Goal: Task Accomplishment & Management: Complete application form

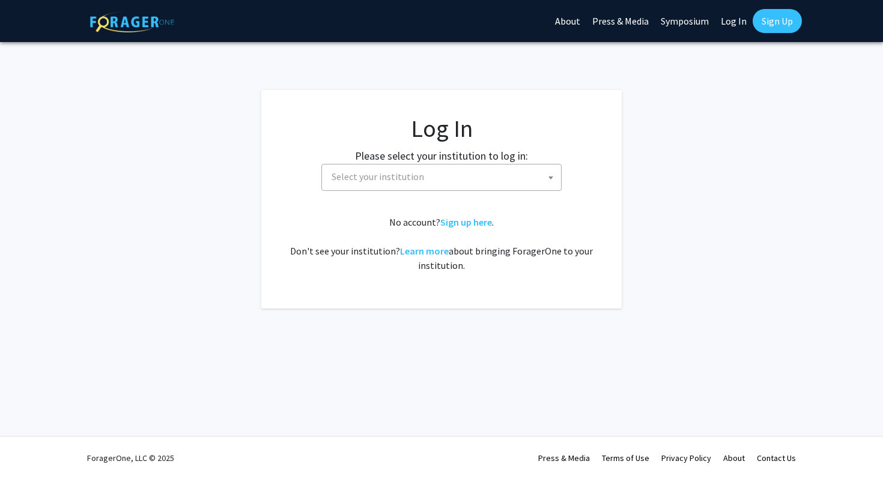
select select
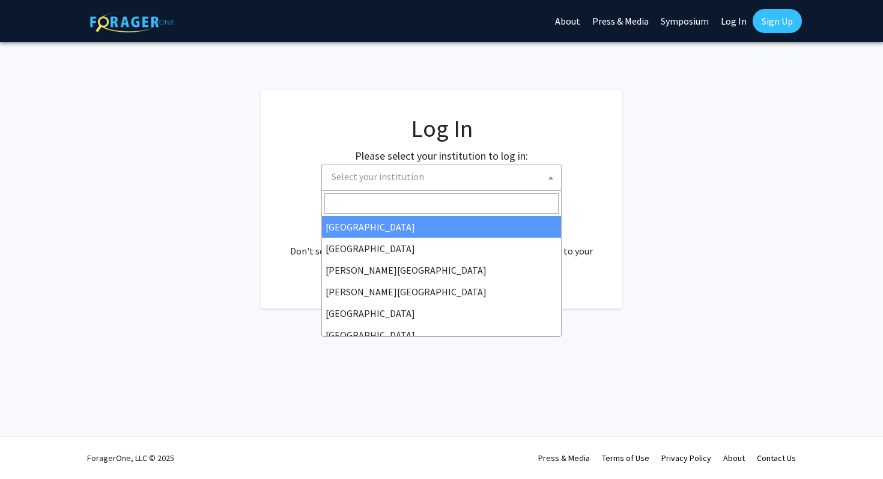
click at [487, 175] on span "Select your institution" at bounding box center [444, 177] width 234 height 25
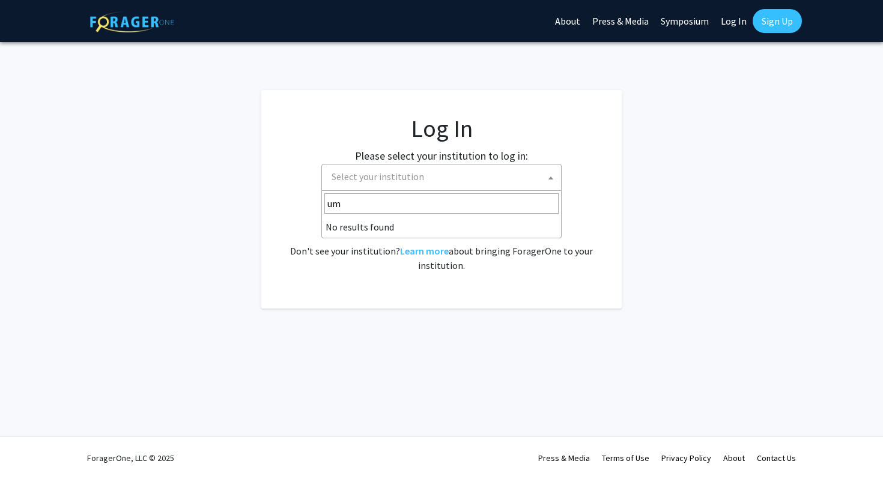
type input "u"
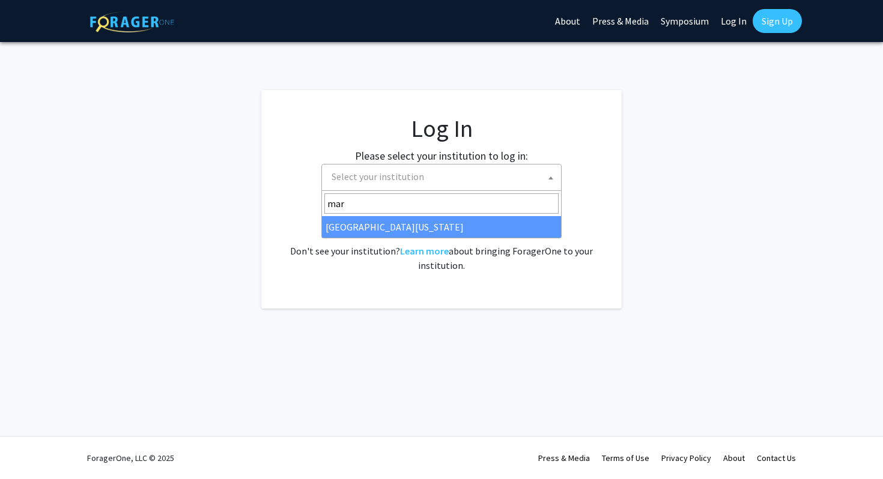
type input "mar"
select select "31"
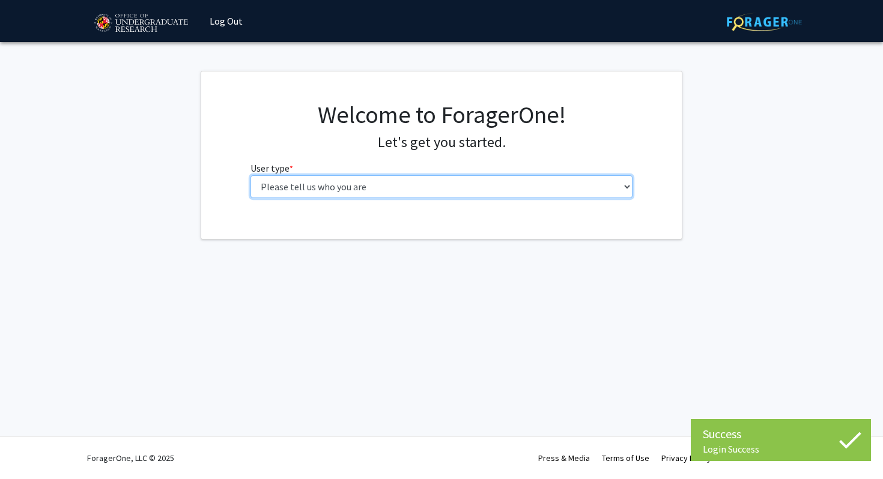
click at [375, 190] on select "Please tell us who you are Undergraduate Student Master's Student Doctoral Cand…" at bounding box center [441, 186] width 383 height 23
select select "1: undergrad"
click at [250, 175] on select "Please tell us who you are Undergraduate Student Master's Student Doctoral Cand…" at bounding box center [441, 186] width 383 height 23
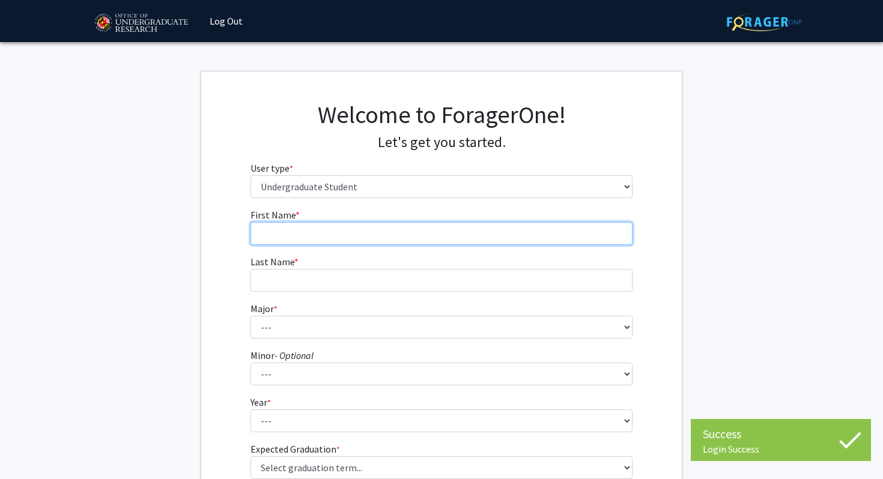
click at [508, 231] on input "First Name * required" at bounding box center [441, 233] width 383 height 23
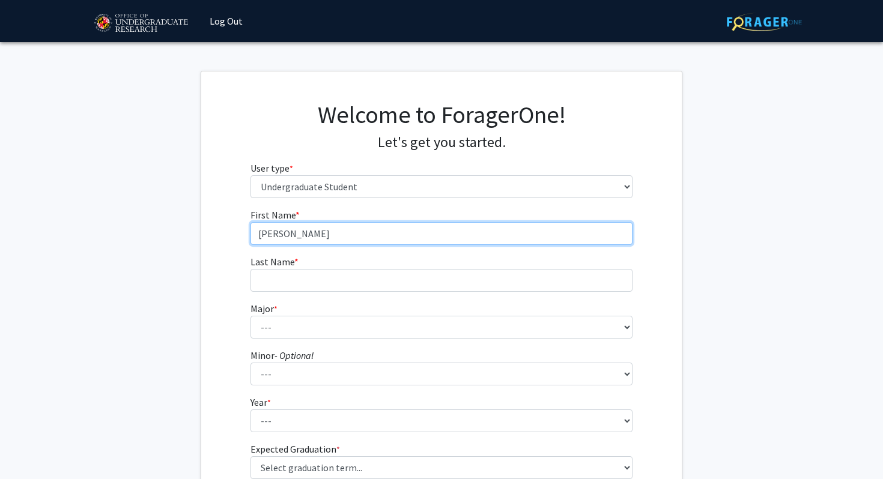
type input "[PERSON_NAME]"
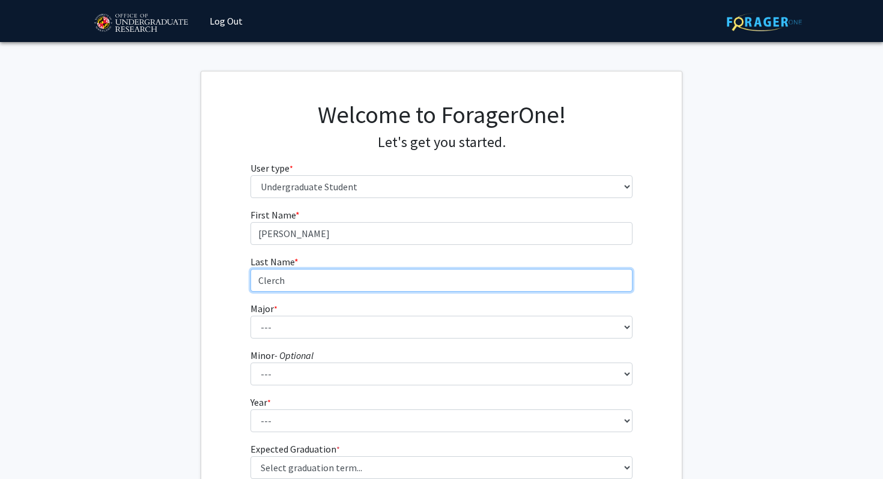
type input "Clerch"
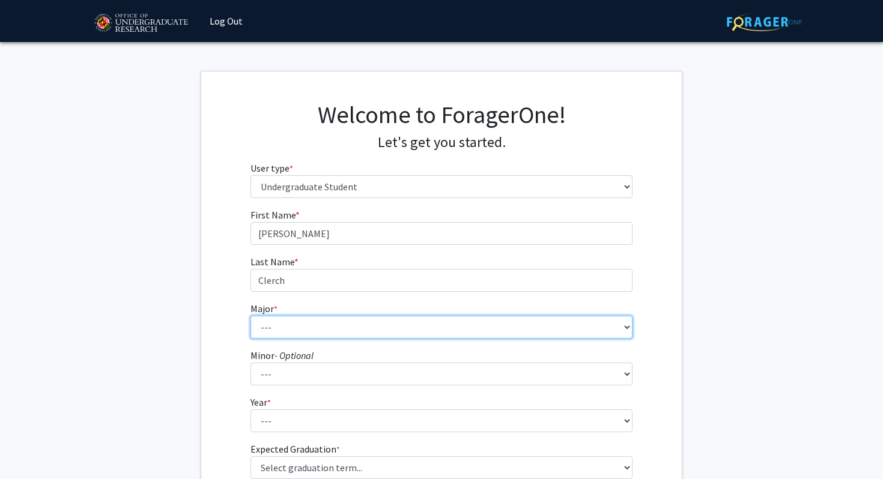
click at [430, 324] on select "--- Accounting Aerospace Engineering African American and Africana Studies Agri…" at bounding box center [441, 327] width 383 height 23
select select "39: 2340"
click at [250, 316] on select "--- Accounting Aerospace Engineering African American and Africana Studies Agri…" at bounding box center [441, 327] width 383 height 23
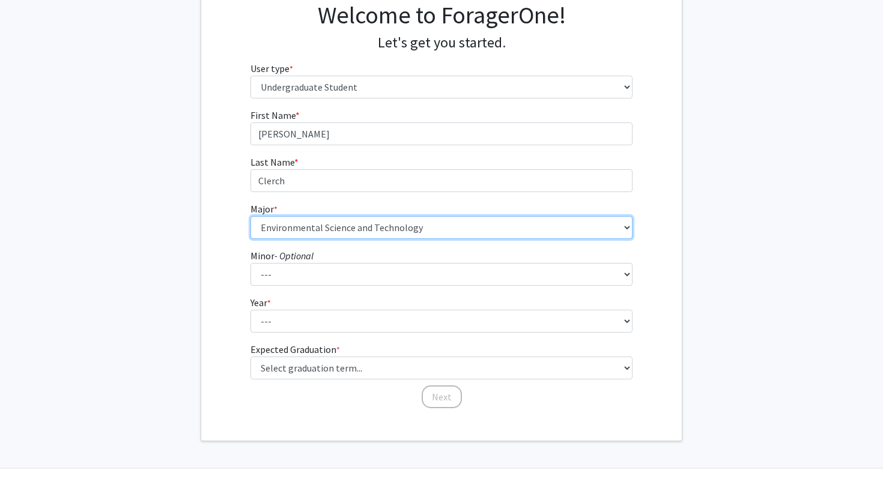
scroll to position [104, 0]
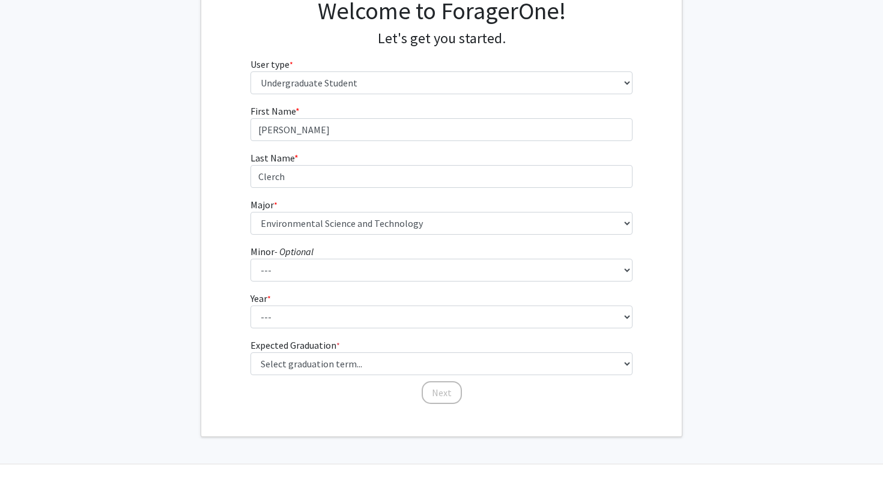
click at [480, 258] on fg-select "Minor - Optional --- Actuarial Mathematics Advanced Cybersecurity Experience fo…" at bounding box center [441, 262] width 383 height 37
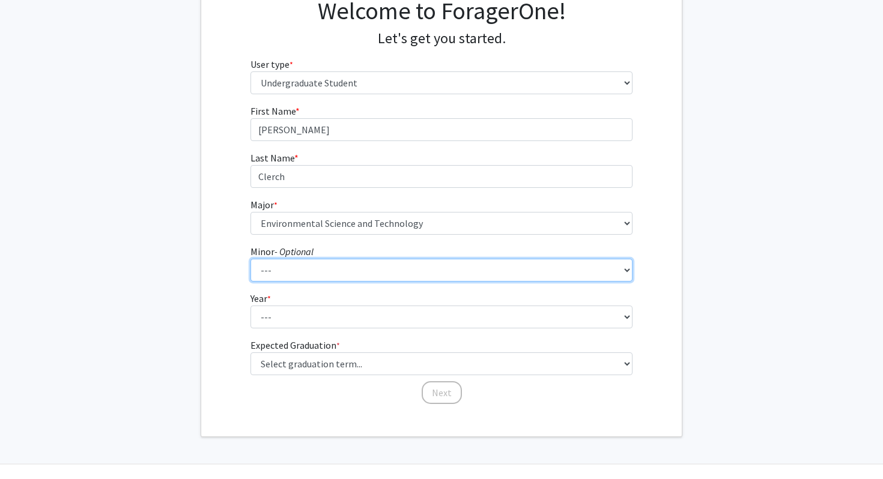
click at [480, 263] on select "--- Actuarial Mathematics Advanced Cybersecurity Experience for Students Africa…" at bounding box center [441, 270] width 383 height 23
select select "106: 1909"
click at [250, 259] on select "--- Actuarial Mathematics Advanced Cybersecurity Experience for Students Africa…" at bounding box center [441, 270] width 383 height 23
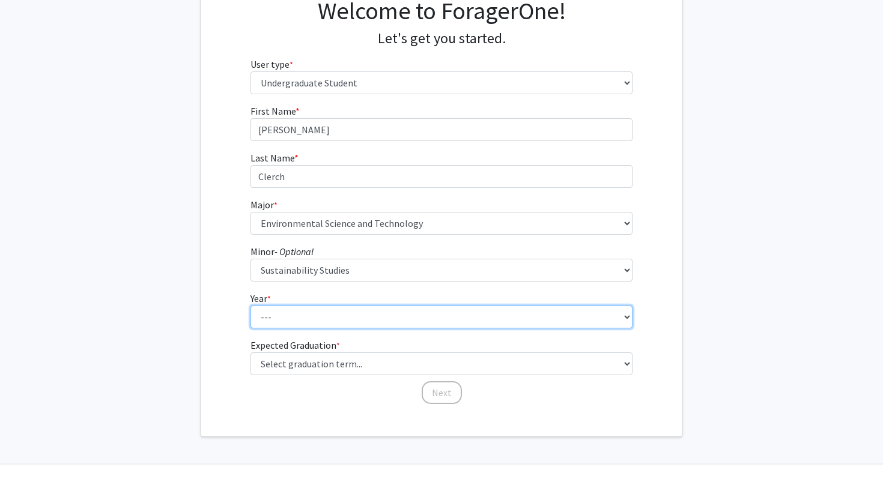
click at [472, 316] on select "--- First-year Sophomore Junior Senior Postbaccalaureate Certificate" at bounding box center [441, 317] width 383 height 23
select select "3: junior"
click at [250, 306] on select "--- First-year Sophomore Junior Senior Postbaccalaureate Certificate" at bounding box center [441, 317] width 383 height 23
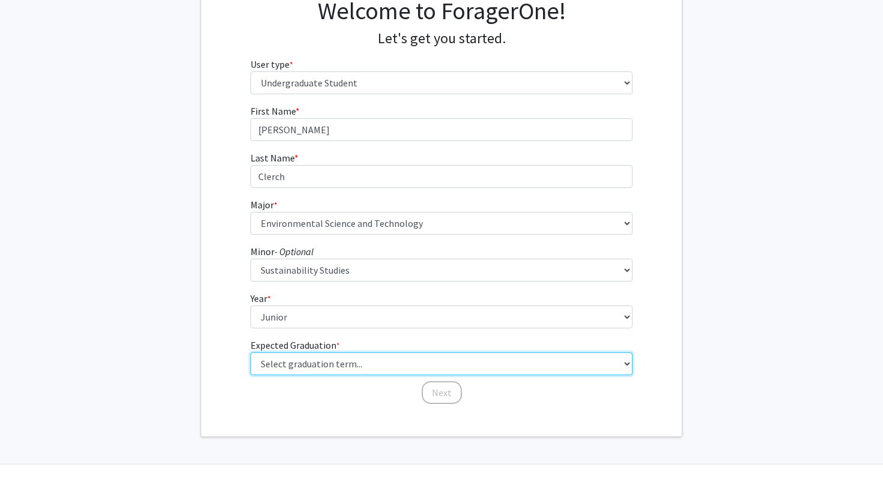
click at [474, 367] on select "Select graduation term... Spring 2025 Summer 2025 Fall 2025 Winter 2025 Spring …" at bounding box center [441, 364] width 383 height 23
click at [250, 353] on select "Select graduation term... Spring 2025 Summer 2025 Fall 2025 Winter 2025 Spring …" at bounding box center [441, 364] width 383 height 23
click at [482, 362] on select "Select graduation term... Spring 2025 Summer 2025 Fall 2025 Winter 2025 Spring …" at bounding box center [441, 364] width 383 height 23
select select "9: spring_2027"
click at [250, 353] on select "Select graduation term... Spring 2025 Summer 2025 Fall 2025 Winter 2025 Spring …" at bounding box center [441, 364] width 383 height 23
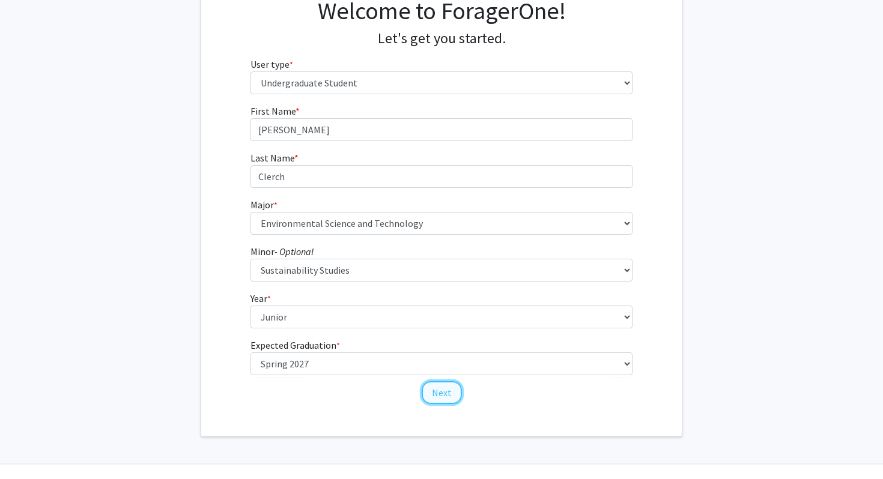
click at [448, 397] on button "Next" at bounding box center [442, 392] width 40 height 23
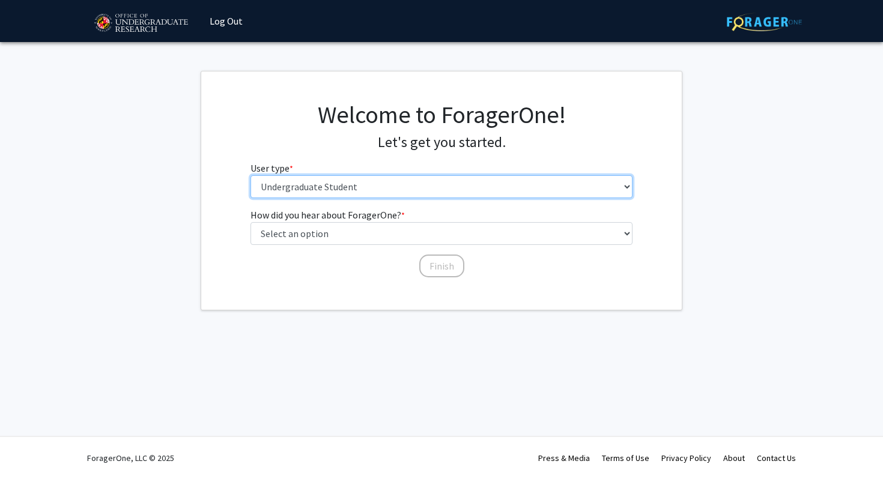
click at [463, 185] on select "Please tell us who you are Undergraduate Student Master's Student Doctoral Cand…" at bounding box center [441, 186] width 383 height 23
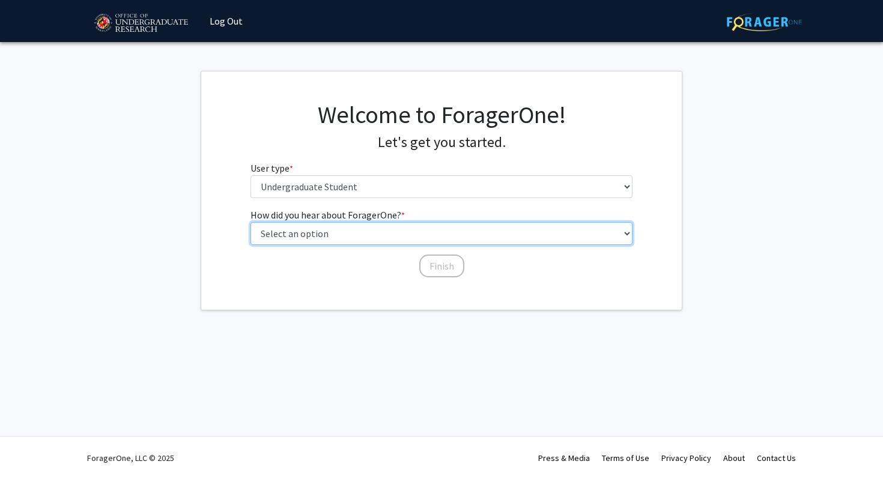
click at [378, 225] on select "Select an option Peer/student recommendation Faculty/staff recommendation Unive…" at bounding box center [441, 233] width 383 height 23
select select "4: university_email"
click at [250, 222] on select "Select an option Peer/student recommendation Faculty/staff recommendation Unive…" at bounding box center [441, 233] width 383 height 23
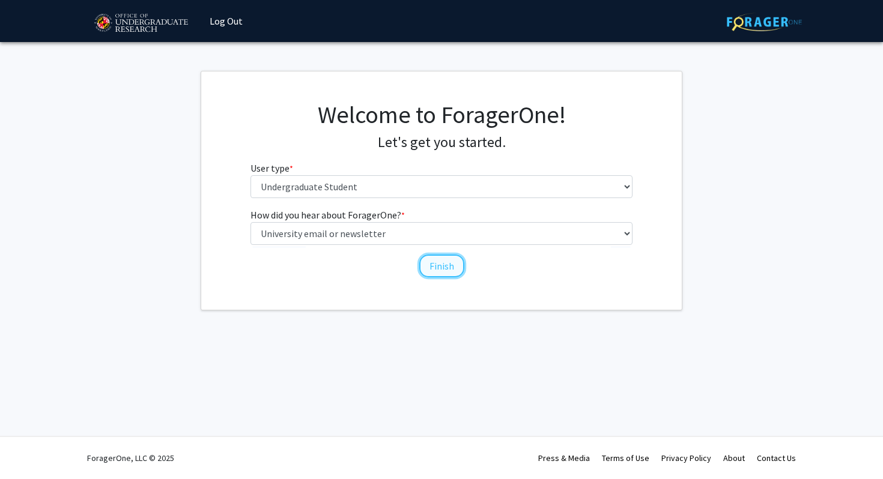
click at [431, 267] on button "Finish" at bounding box center [441, 266] width 45 height 23
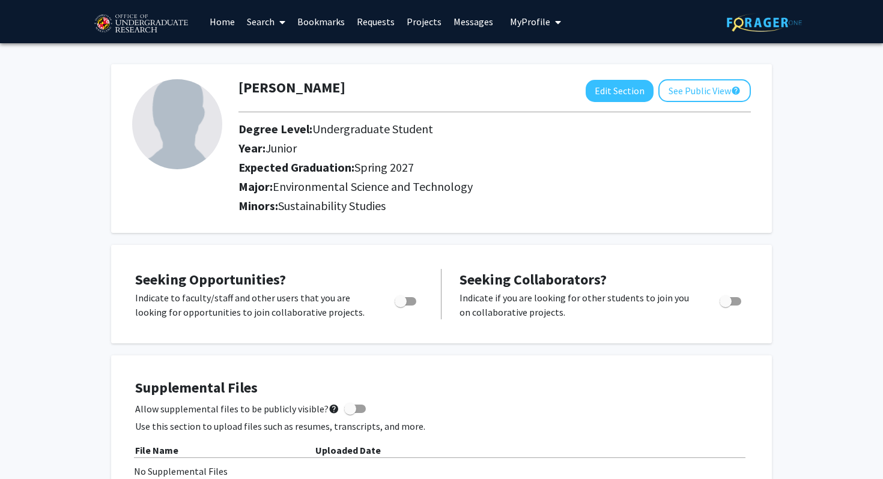
click at [420, 31] on link "Projects" at bounding box center [424, 22] width 47 height 42
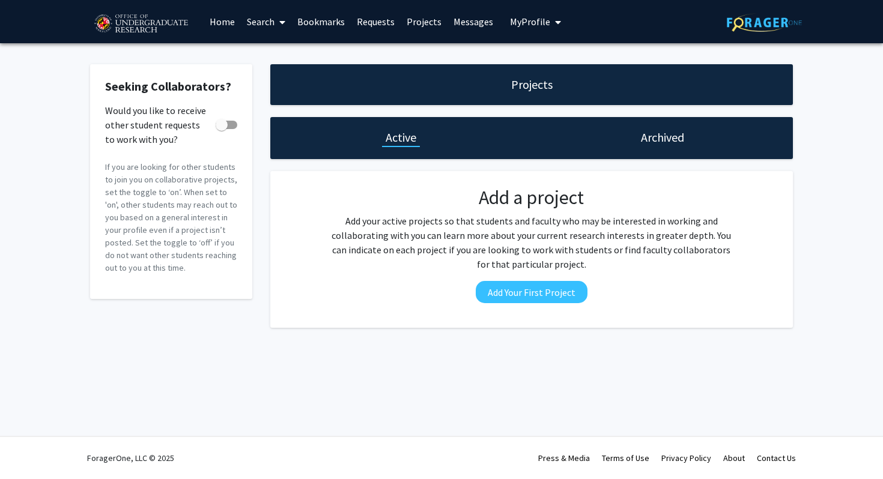
click at [219, 22] on link "Home" at bounding box center [222, 22] width 37 height 42
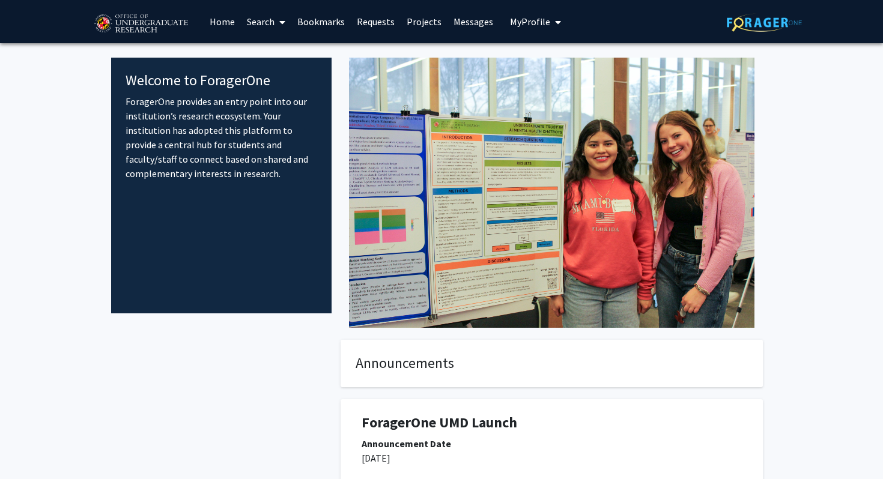
click at [273, 21] on link "Search" at bounding box center [266, 22] width 50 height 42
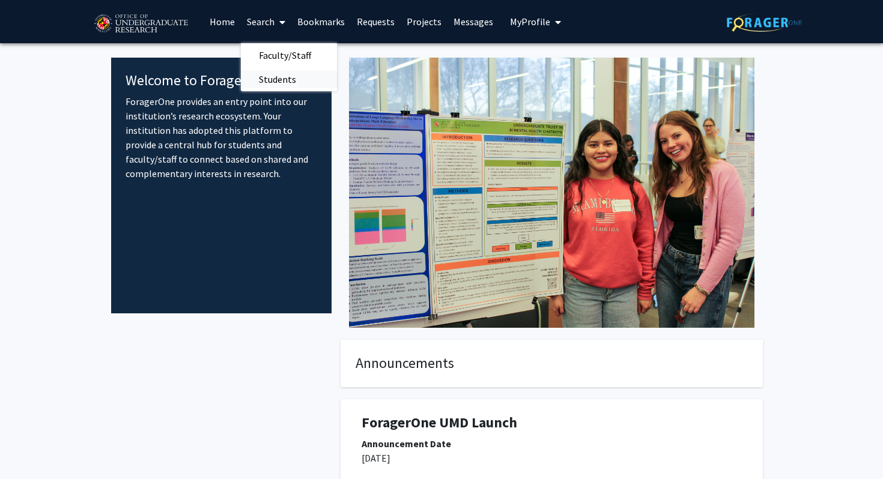
click at [282, 75] on span "Students" at bounding box center [277, 79] width 73 height 24
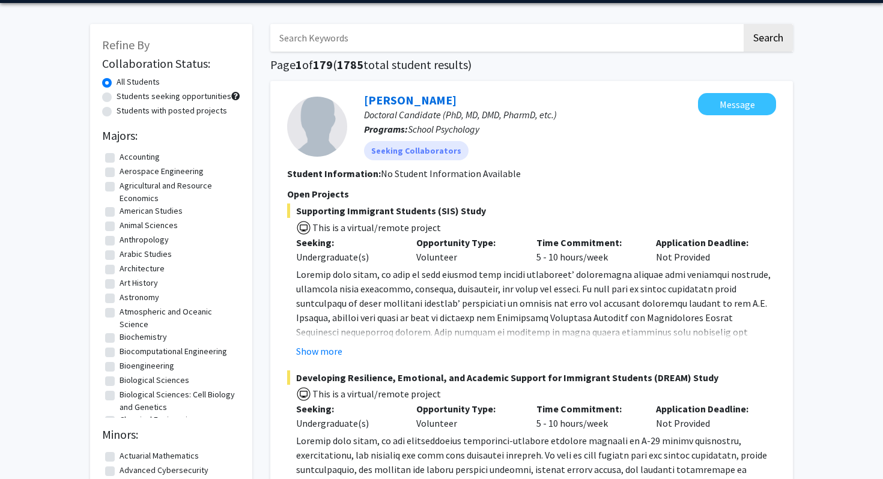
scroll to position [3, 0]
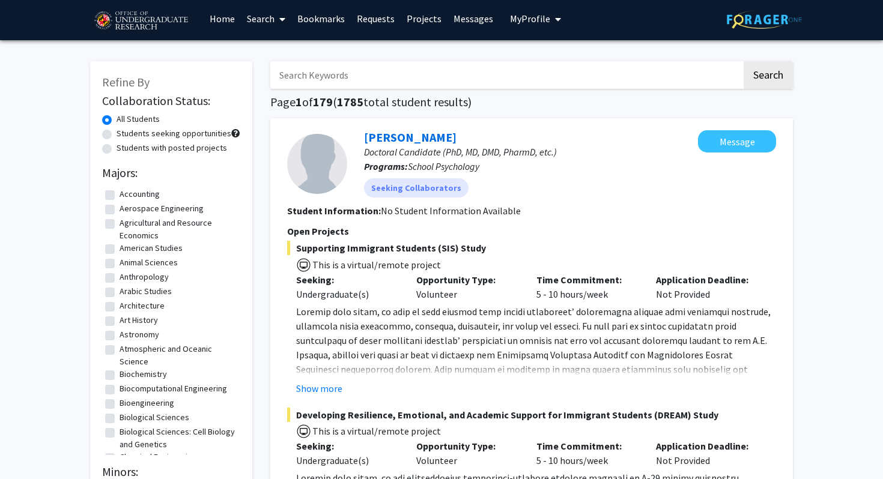
click at [120, 223] on label "Agricultural and Resource Economics" at bounding box center [179, 229] width 118 height 25
click at [120, 223] on input "Agricultural and Resource Economics" at bounding box center [124, 221] width 8 height 8
checkbox input "true"
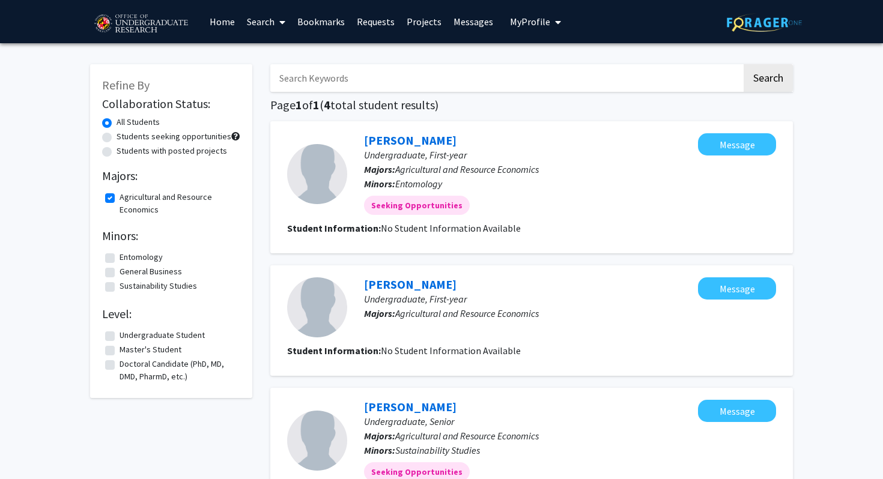
click at [120, 196] on label "Agricultural and Resource Economics" at bounding box center [179, 203] width 118 height 25
click at [120, 196] on input "Agricultural and Resource Economics" at bounding box center [124, 195] width 8 height 8
checkbox input "false"
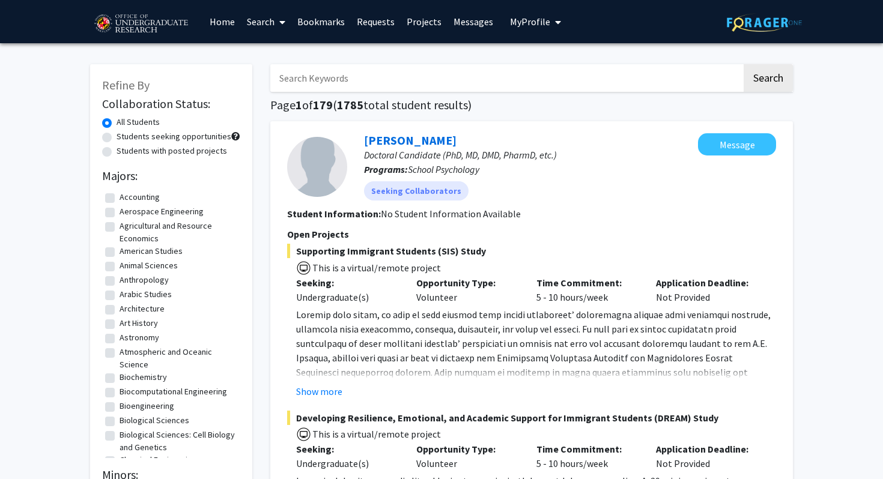
click at [117, 153] on label "Students with posted projects" at bounding box center [172, 151] width 111 height 13
click at [117, 153] on input "Students with posted projects" at bounding box center [121, 149] width 8 height 8
radio input "true"
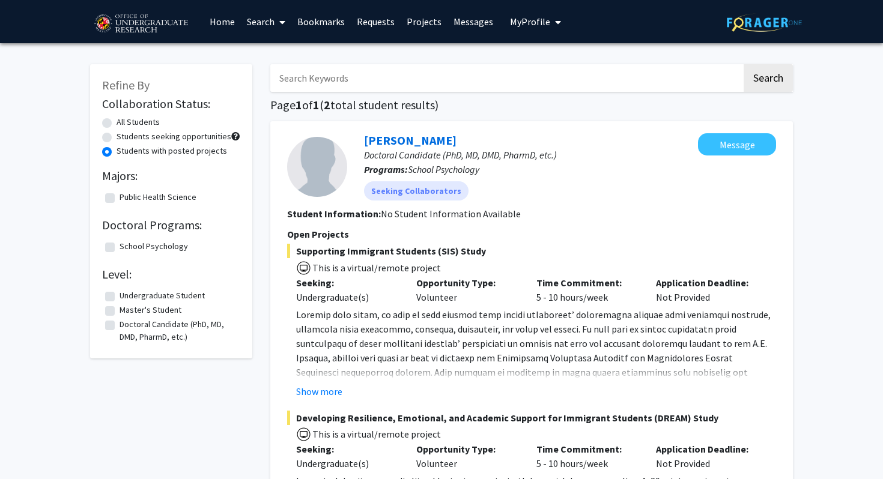
click at [117, 153] on label "Students with posted projects" at bounding box center [172, 151] width 111 height 13
click at [117, 153] on input "Students with posted projects" at bounding box center [121, 149] width 8 height 8
click at [117, 121] on label "All Students" at bounding box center [138, 122] width 43 height 13
click at [117, 121] on input "All Students" at bounding box center [121, 120] width 8 height 8
radio input "true"
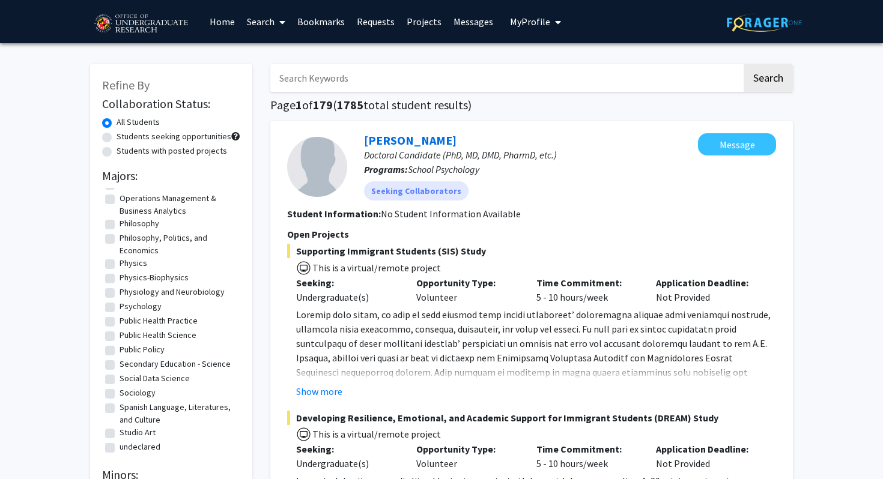
click at [188, 136] on label "Students seeking opportunities" at bounding box center [174, 136] width 115 height 13
click at [124, 136] on input "Students seeking opportunities" at bounding box center [121, 134] width 8 height 8
radio input "true"
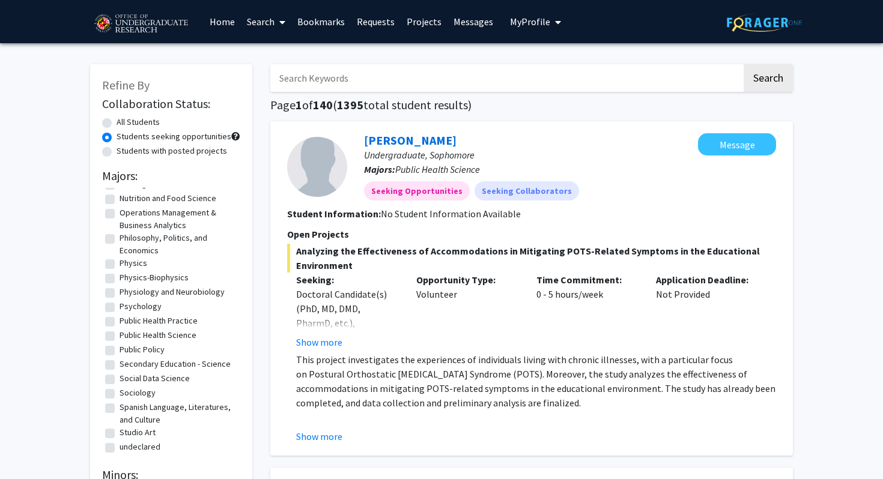
click at [187, 150] on label "Students with posted projects" at bounding box center [172, 151] width 111 height 13
click at [124, 150] on input "Students with posted projects" at bounding box center [121, 149] width 8 height 8
radio input "true"
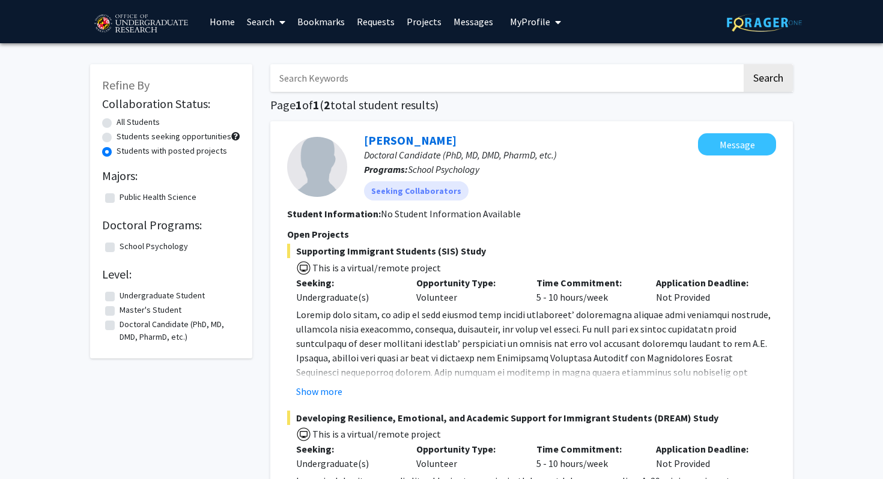
click at [326, 330] on span at bounding box center [533, 380] width 474 height 142
click at [521, 25] on span "My Profile" at bounding box center [530, 22] width 40 height 12
